Goal: Task Accomplishment & Management: Use online tool/utility

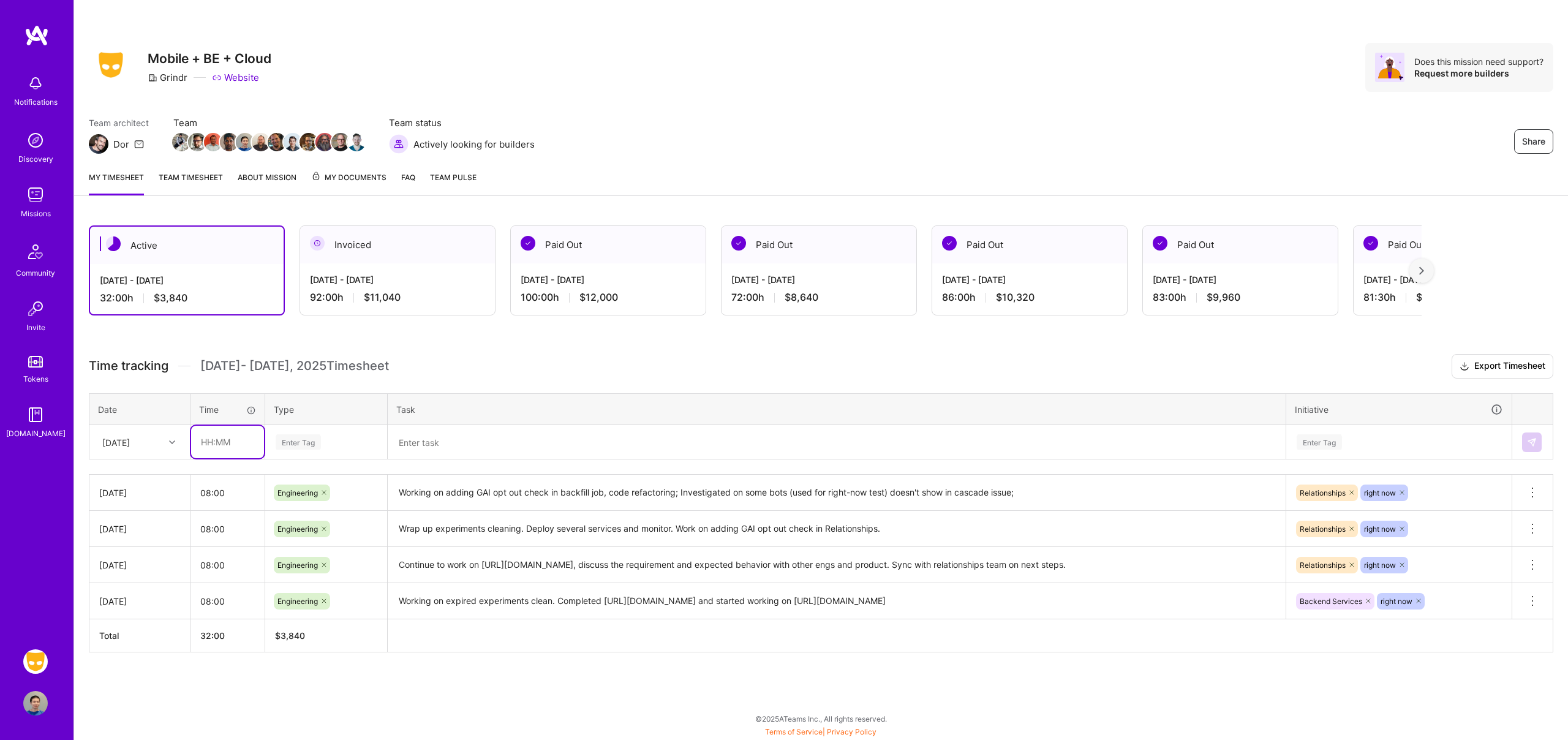
click at [230, 445] on input "text" at bounding box center [227, 442] width 73 height 33
type input "08:00"
type input "engi"
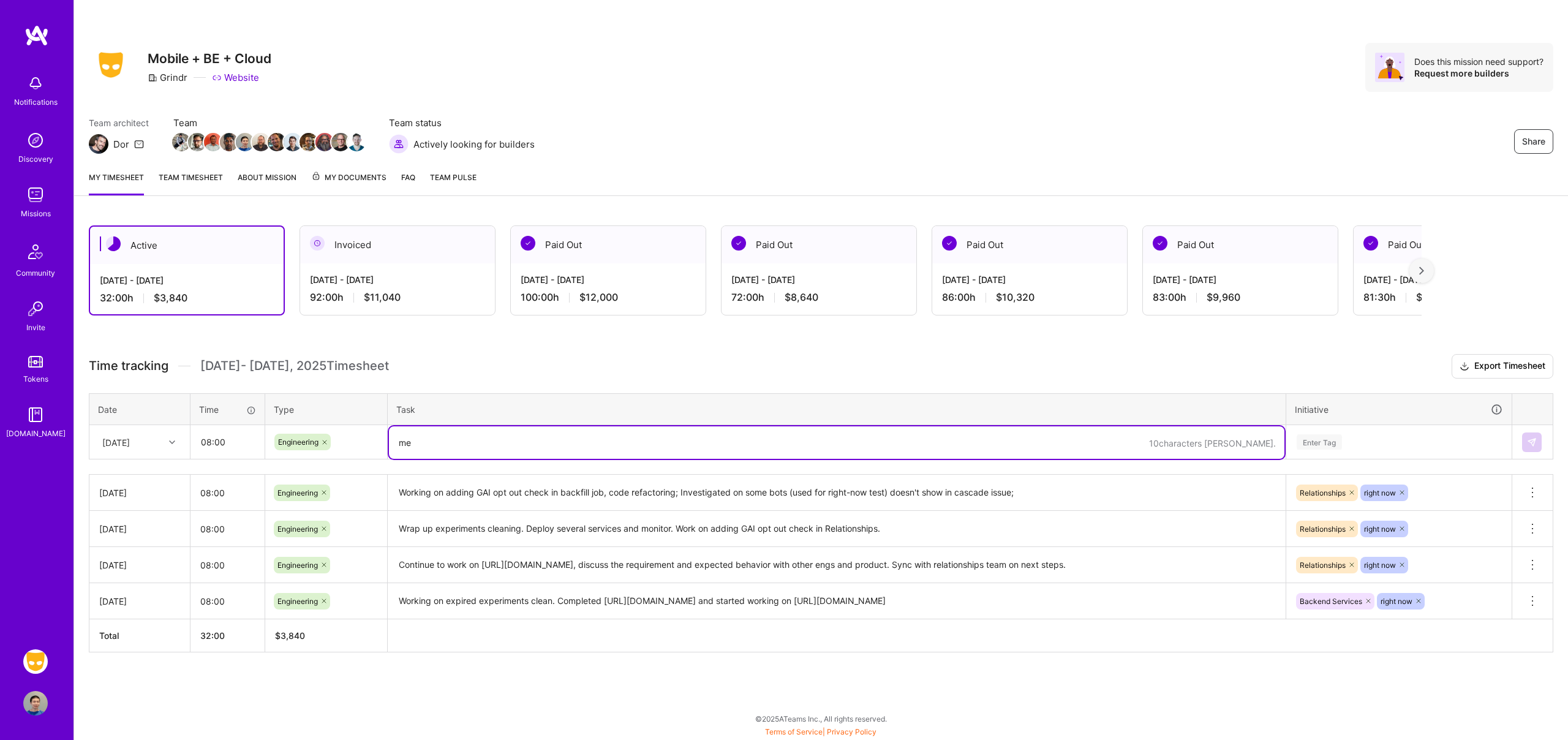
type textarea "m"
click at [569, 444] on textarea "Merge GAI opt-out PR in dating service. Fix the chat bot doesn't show in cascad…" at bounding box center [836, 443] width 896 height 33
paste textarea "[URL][DOMAIN_NAME]"
click at [765, 443] on textarea "Merged GAI opt-out PR in dating service. Fixed the chat bot doesn't show in cas…" at bounding box center [836, 443] width 896 height 33
paste textarea "[URL][DOMAIN_NAME]"
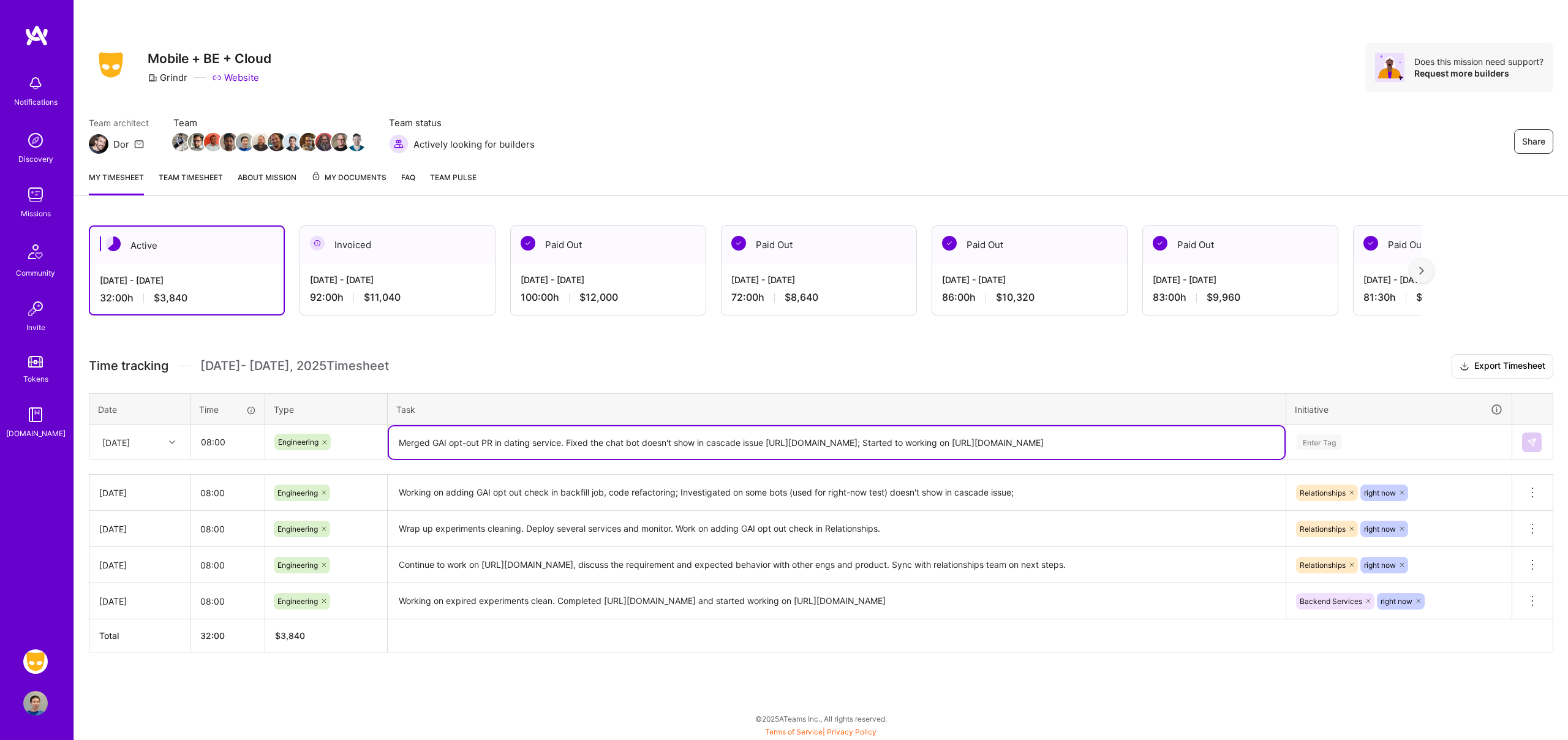
type textarea "Merged GAI opt-out PR in dating service. Fixed the chat bot doesn't show in cas…"
click at [1408, 447] on div "Enter Tag" at bounding box center [1398, 441] width 207 height 15
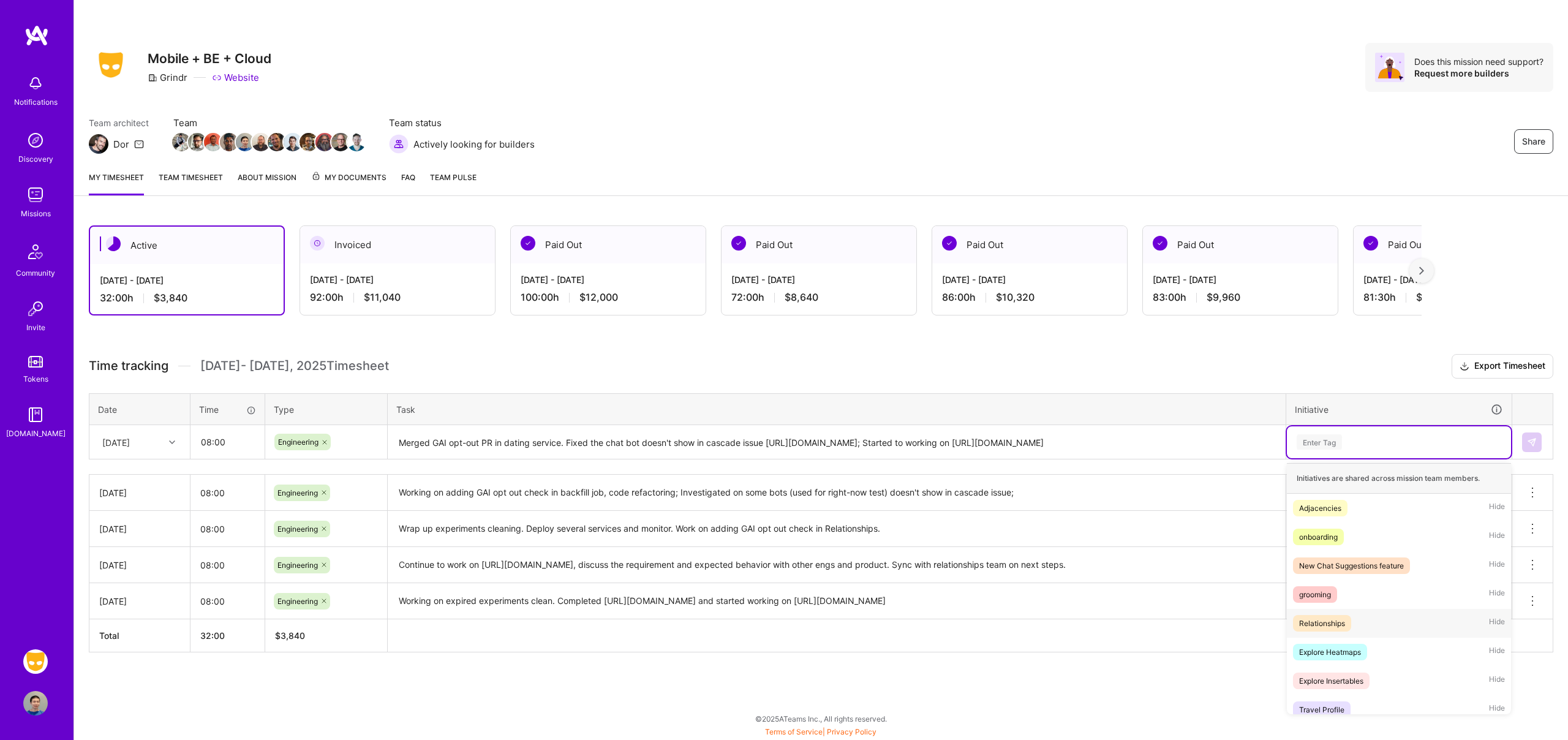
click at [1357, 614] on div "Relationships Hide" at bounding box center [1399, 623] width 224 height 29
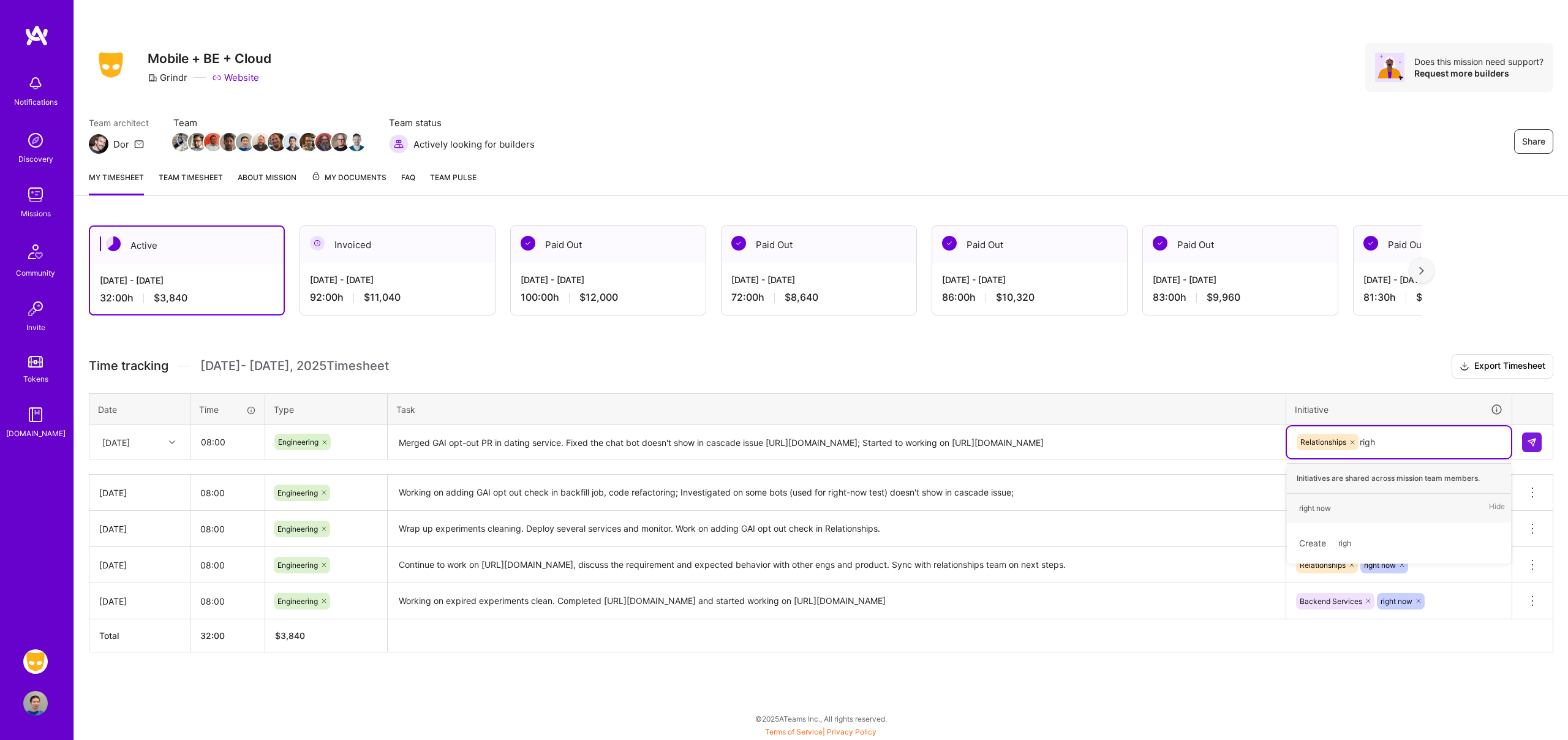
type input "right"
click at [1380, 509] on div "right now Hide" at bounding box center [1399, 508] width 224 height 29
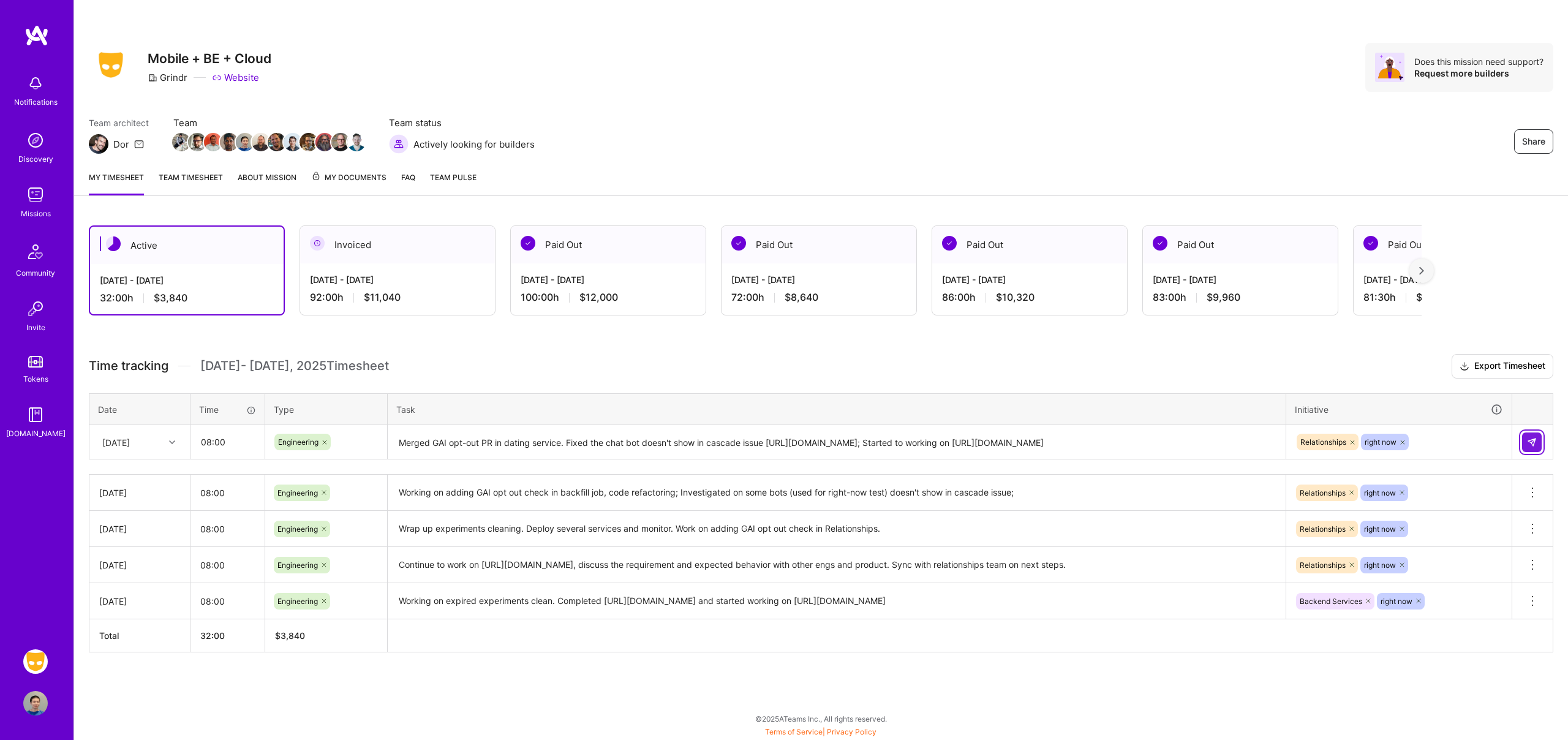
click at [1530, 446] on button at bounding box center [1532, 442] width 20 height 20
